Goal: Task Accomplishment & Management: Use online tool/utility

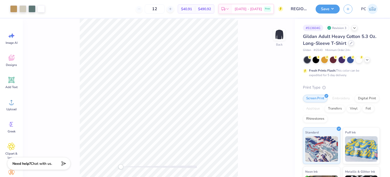
click at [354, 44] on div at bounding box center [352, 43] width 6 height 6
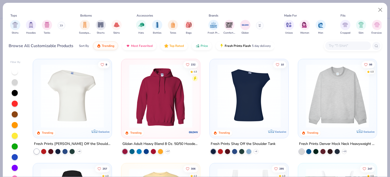
click at [352, 44] on input "text" at bounding box center [348, 46] width 39 height 6
paste input "5286"
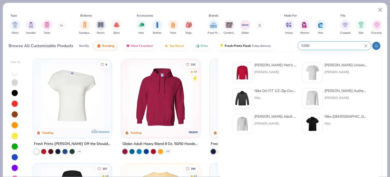
type input "5286"
click at [245, 71] on img at bounding box center [243, 73] width 16 height 16
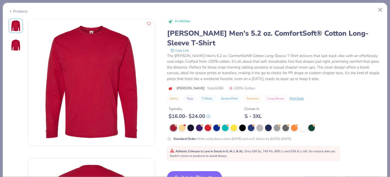
click at [199, 171] on button "Switch to This" at bounding box center [194, 177] width 55 height 13
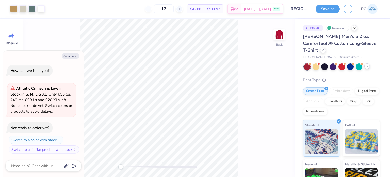
click at [366, 66] on icon at bounding box center [367, 66] width 4 height 4
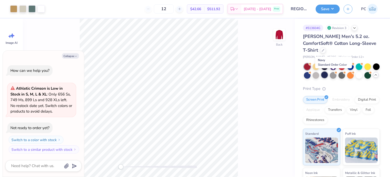
click at [328, 75] on div at bounding box center [324, 74] width 7 height 7
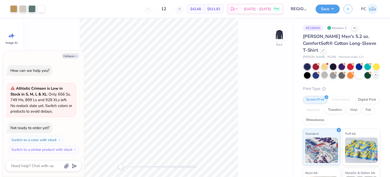
type textarea "x"
